Goal: Task Accomplishment & Management: Complete application form

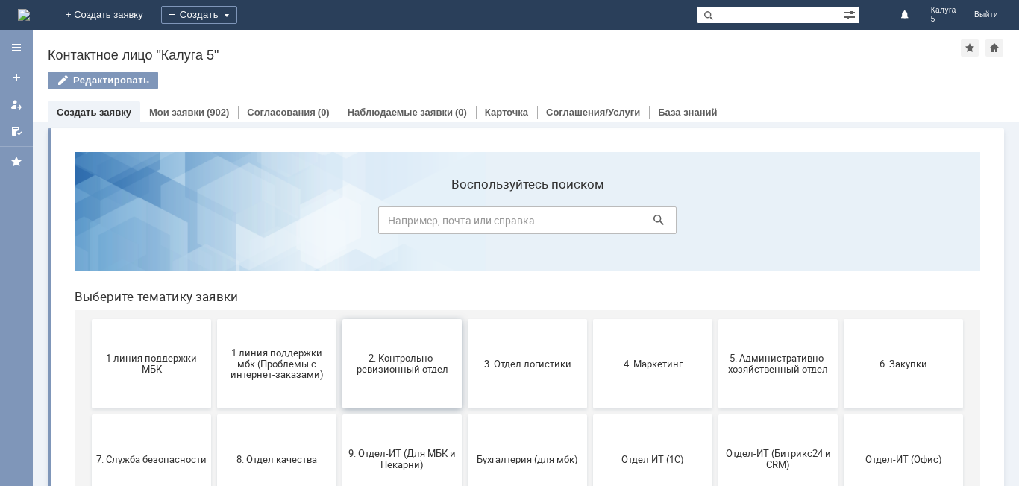
click at [381, 368] on span "2. Контрольно-ревизионный отдел" at bounding box center [402, 364] width 110 height 22
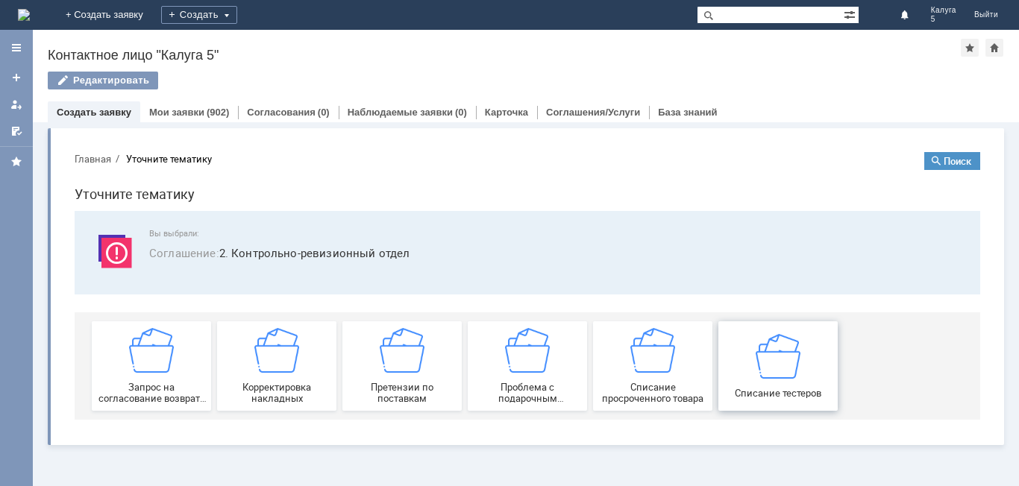
click at [775, 361] on img at bounding box center [778, 356] width 45 height 45
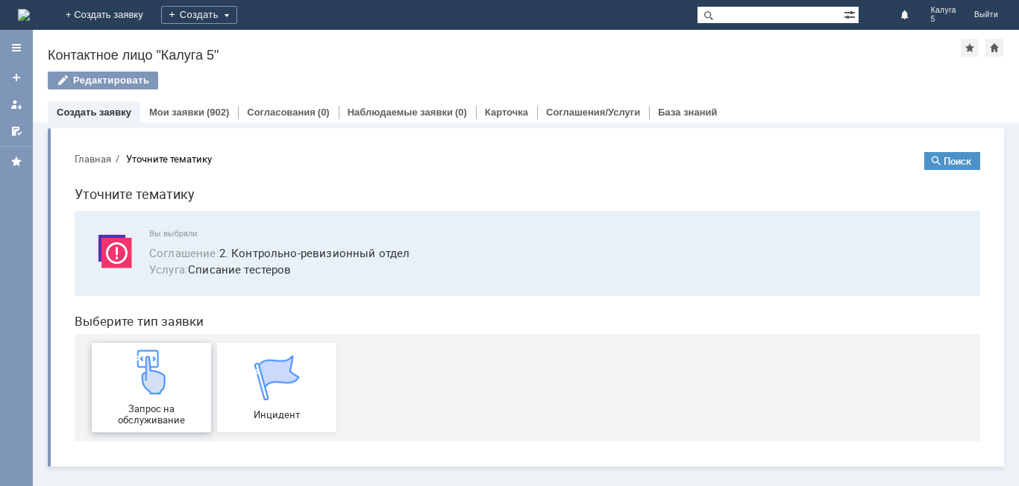
click at [138, 388] on img at bounding box center [151, 372] width 45 height 45
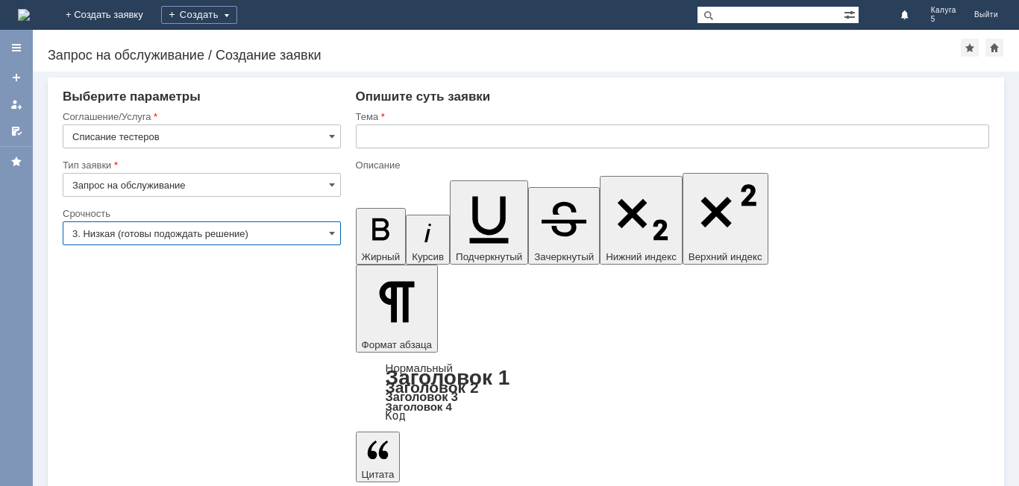
click at [181, 230] on input "3. Низкая (готовы подождать решение)" at bounding box center [202, 234] width 278 height 24
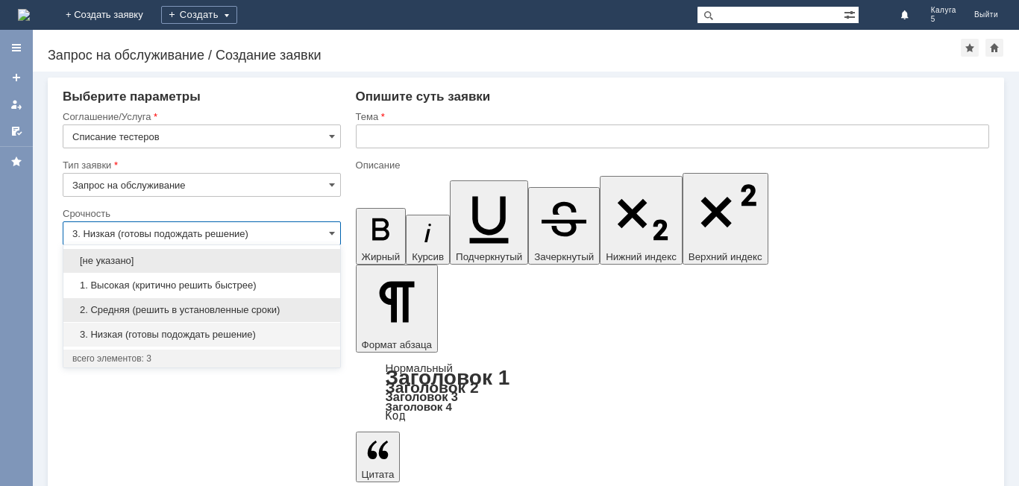
click at [163, 311] on span "2. Средняя (решить в установленные сроки)" at bounding box center [201, 310] width 259 height 12
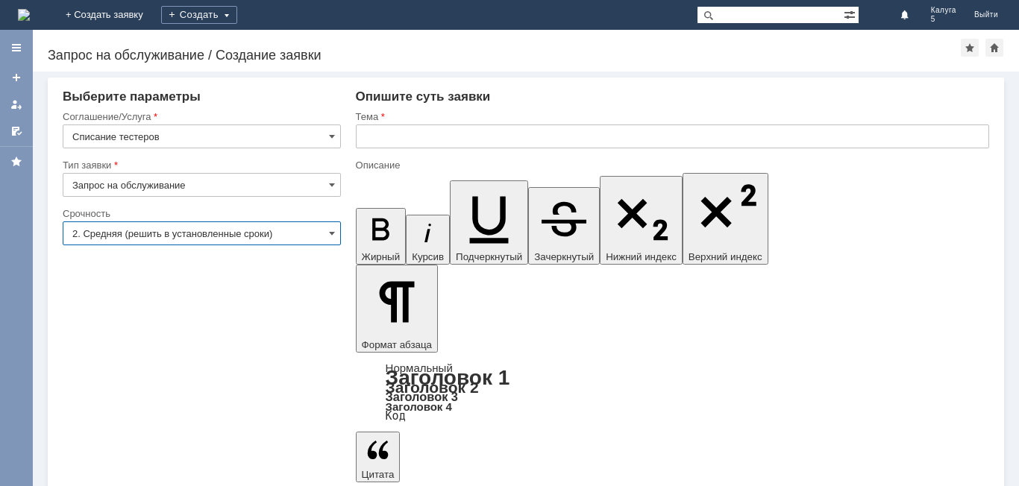
type input "2. Средняя (решить в установленные сроки)"
click at [380, 141] on input "text" at bounding box center [672, 137] width 633 height 24
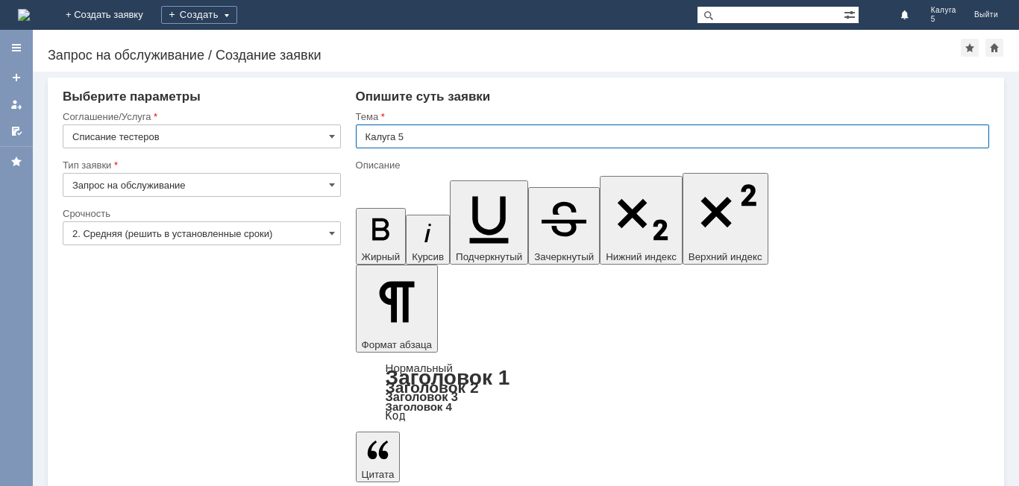
type input "Калуга 5"
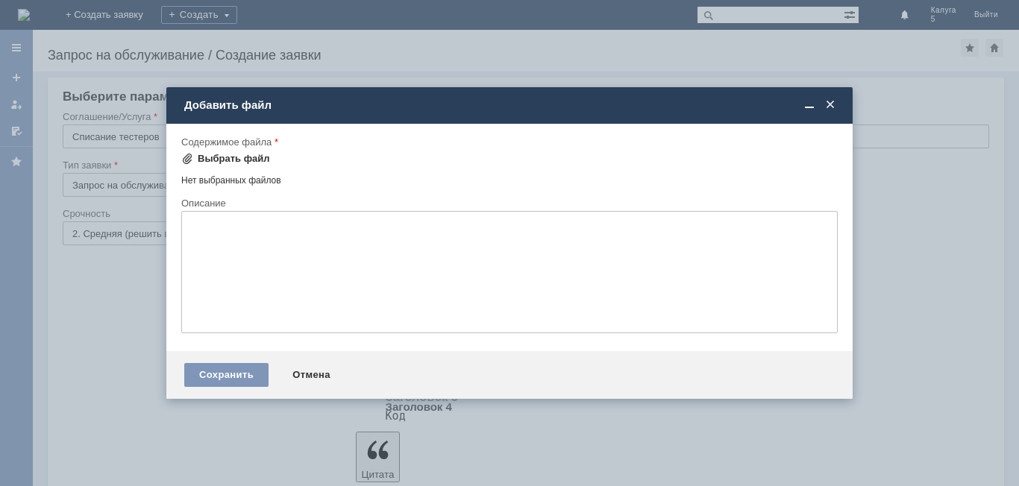
click at [245, 157] on div "Выбрать файл" at bounding box center [234, 159] width 72 height 12
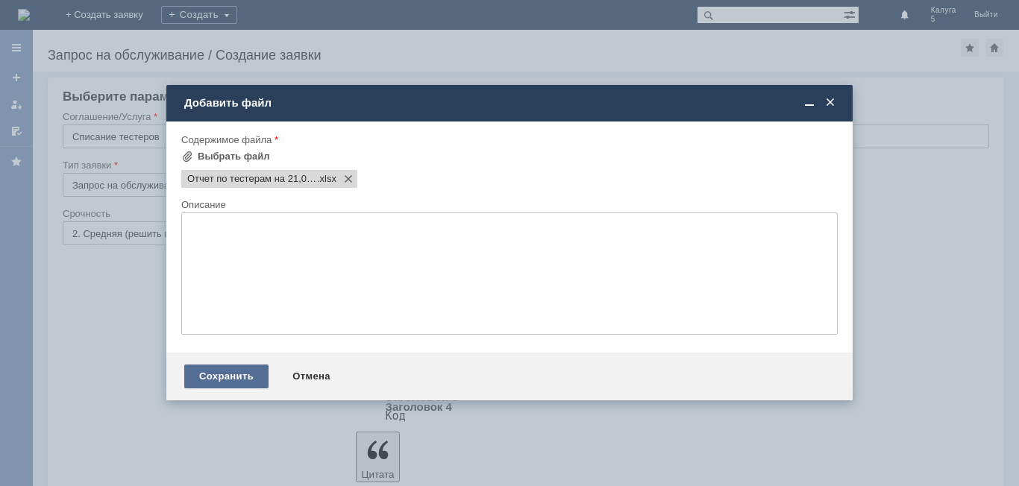
click at [236, 375] on div "Сохранить" at bounding box center [226, 377] width 84 height 24
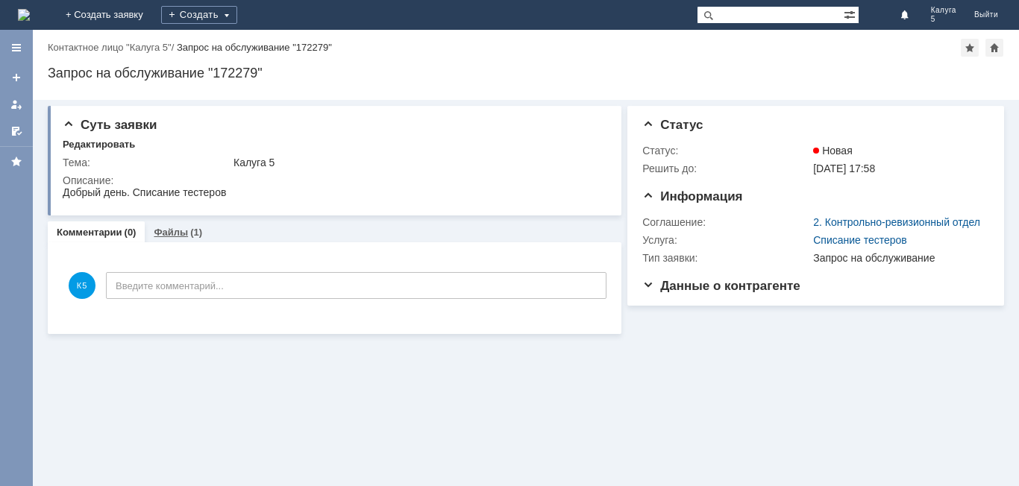
click at [171, 230] on link "Файлы" at bounding box center [171, 232] width 34 height 11
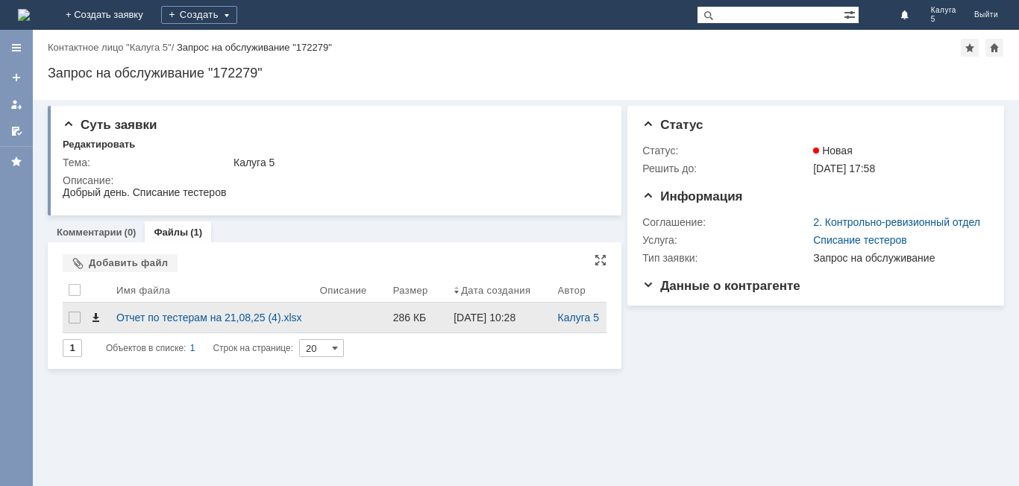
click at [95, 320] on span at bounding box center [96, 318] width 12 height 12
